Goal: Task Accomplishment & Management: Manage account settings

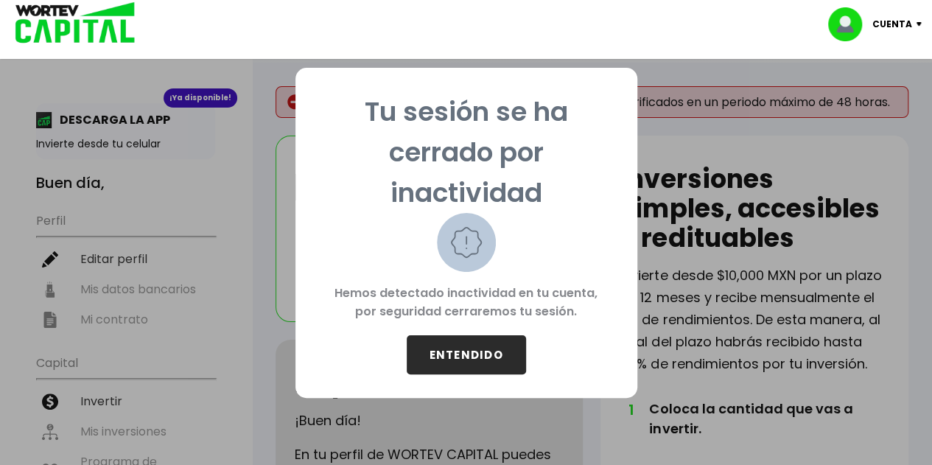
scroll to position [846, 0]
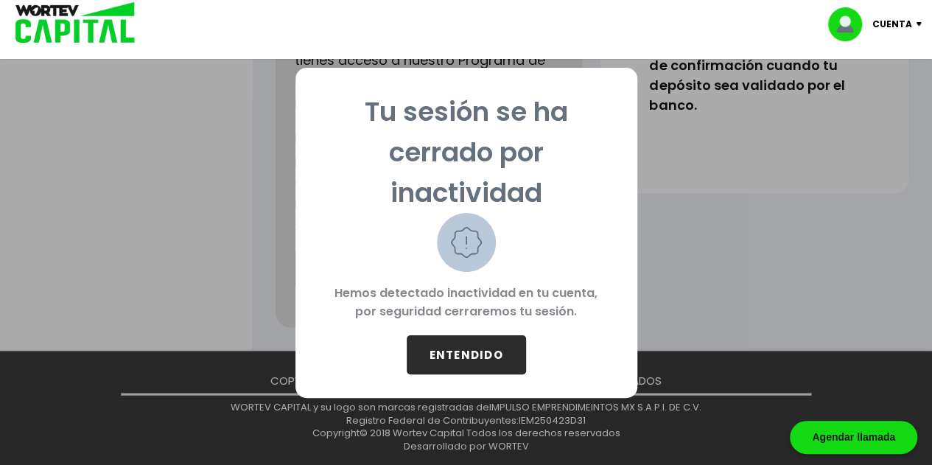
click at [507, 347] on button "ENTENDIDO" at bounding box center [466, 354] width 119 height 39
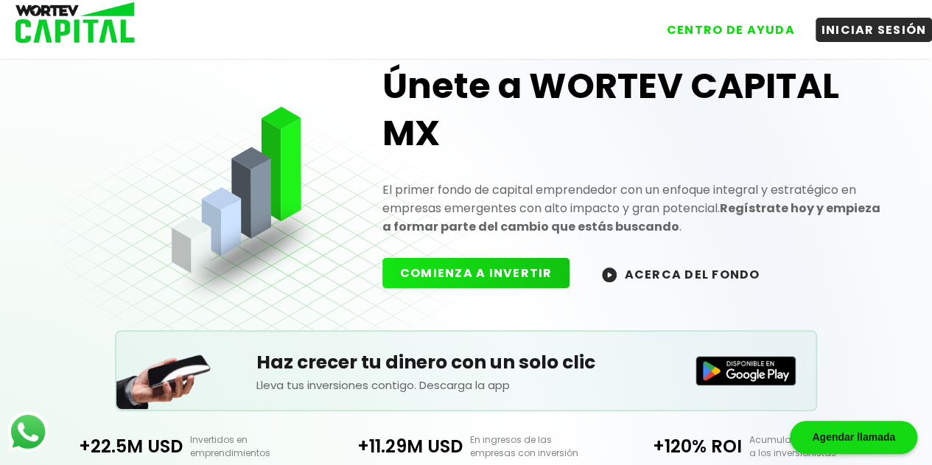
scroll to position [347, 0]
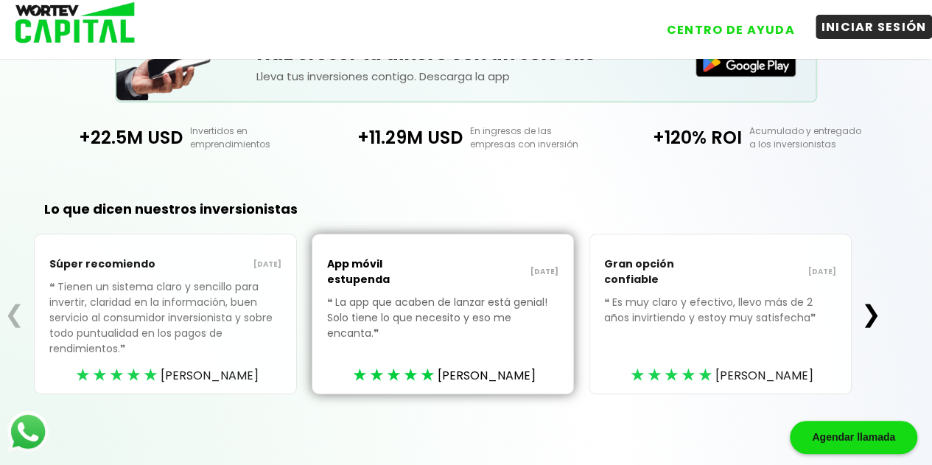
click at [876, 20] on button "INICIAR SESIÓN" at bounding box center [874, 27] width 117 height 24
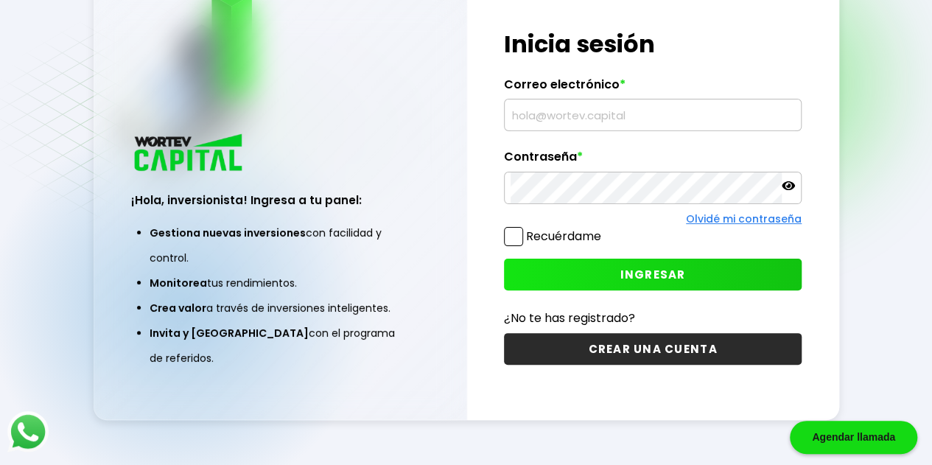
scroll to position [74, 0]
click at [665, 106] on input "text" at bounding box center [653, 114] width 284 height 31
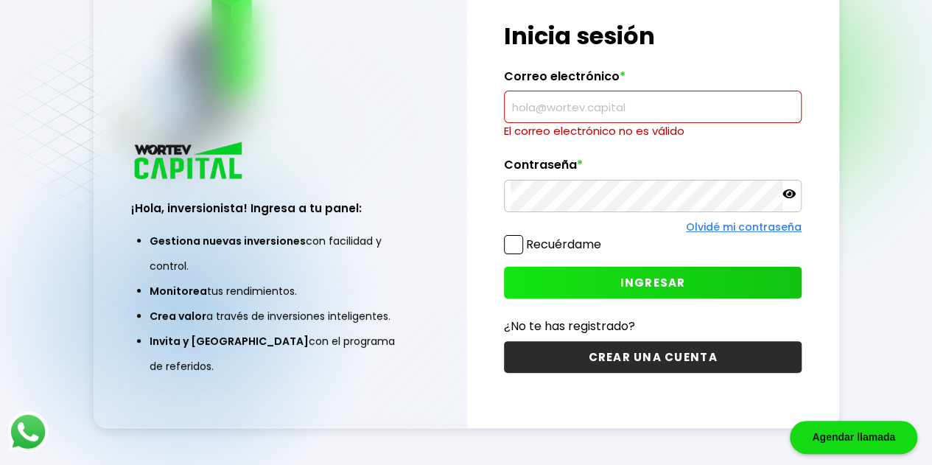
type input "[EMAIL_ADDRESS][DOMAIN_NAME]"
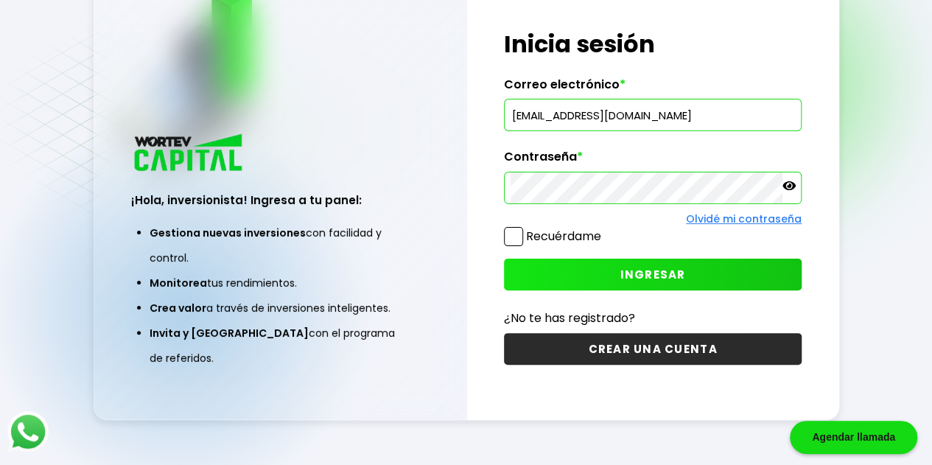
click at [519, 234] on span at bounding box center [513, 236] width 19 height 19
click at [604, 229] on input "Recuérdame" at bounding box center [604, 229] width 0 height 0
click at [698, 285] on button "INGRESAR" at bounding box center [653, 275] width 298 height 32
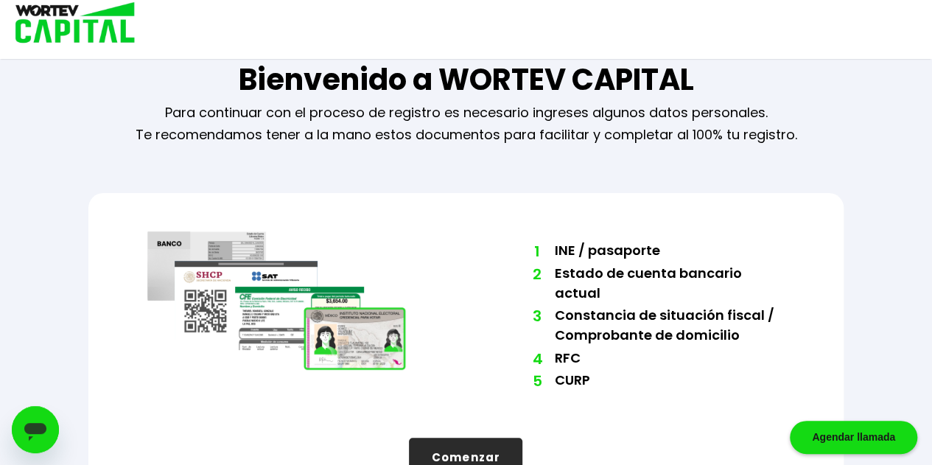
scroll to position [57, 0]
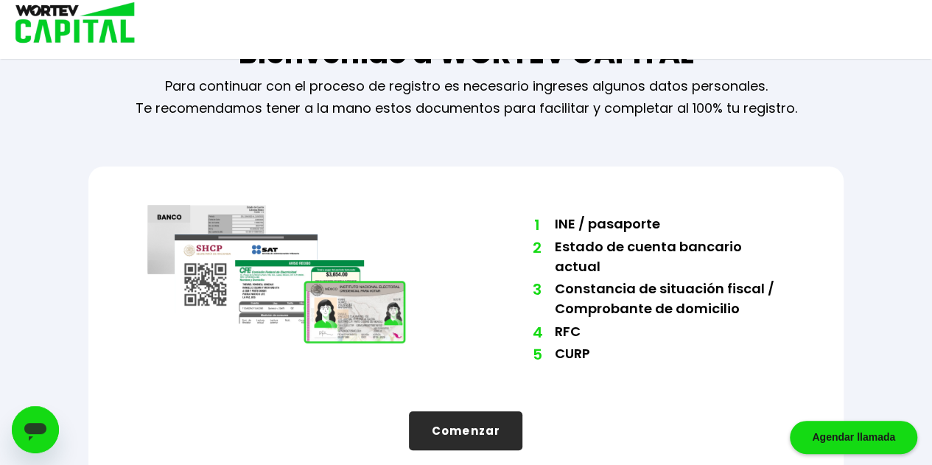
click at [482, 411] on button "Comenzar" at bounding box center [465, 430] width 113 height 39
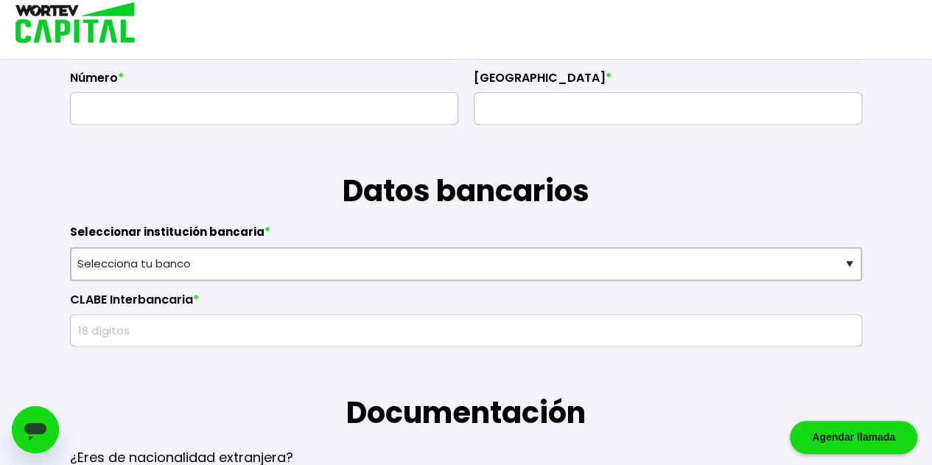
scroll to position [942, 0]
